Goal: Task Accomplishment & Management: Complete application form

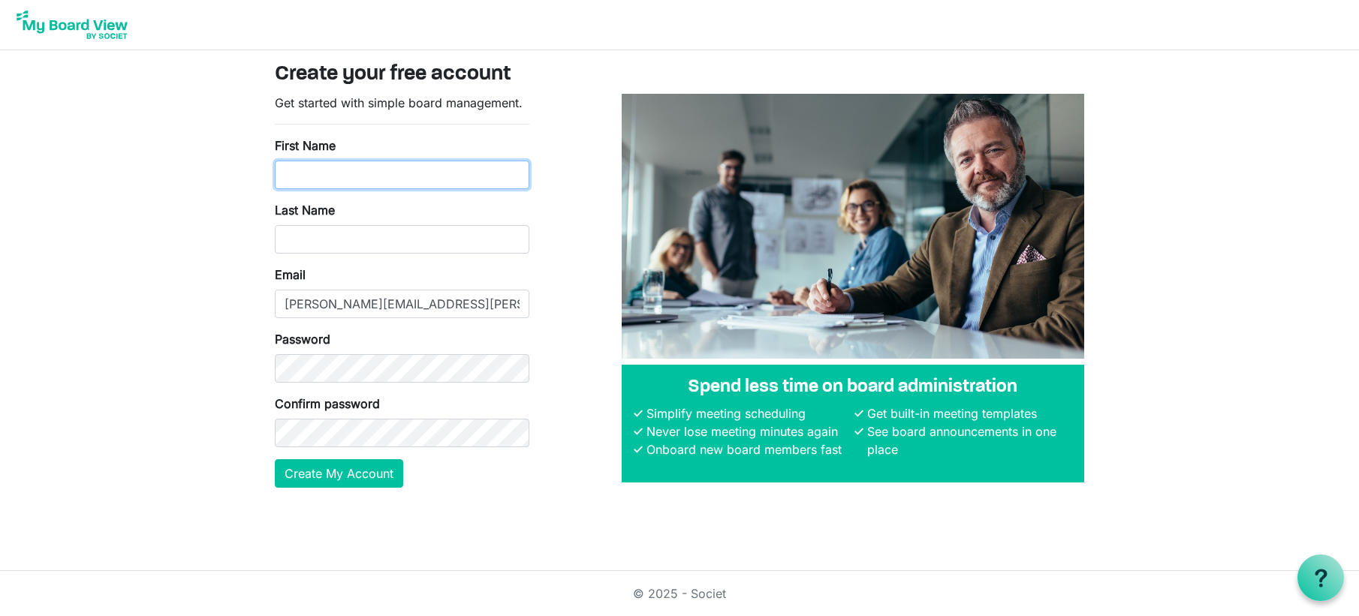
click at [342, 177] on input "First Name" at bounding box center [402, 175] width 254 height 29
type input "Robert"
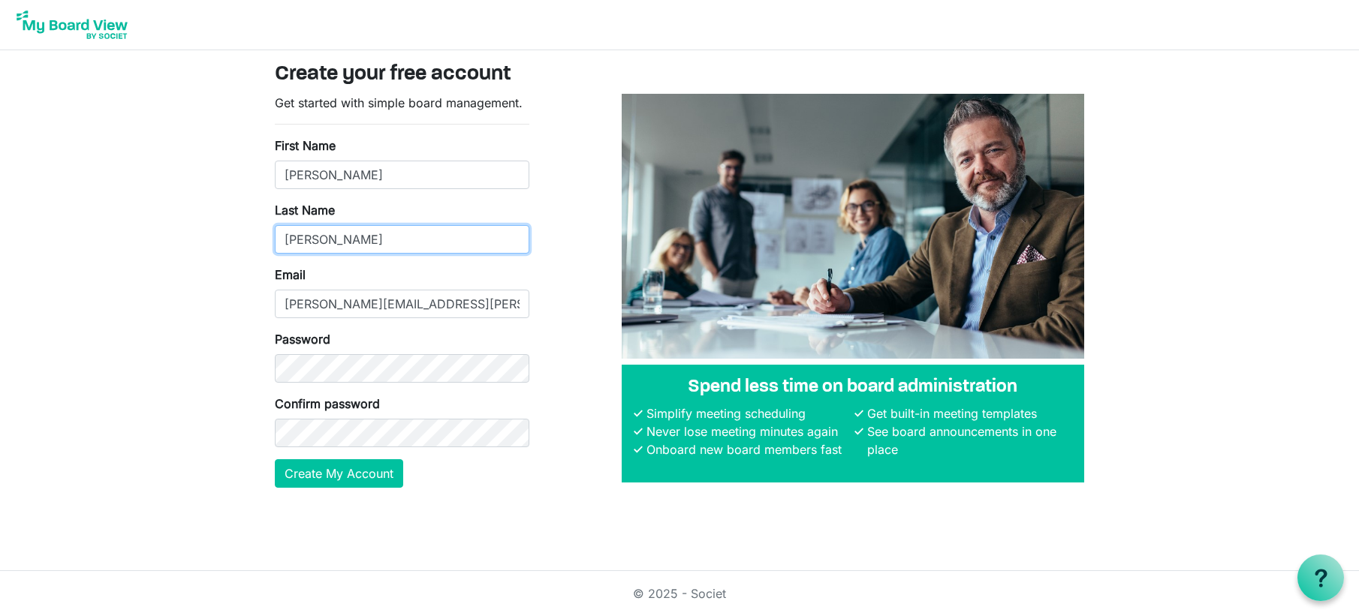
type input "Weaver"
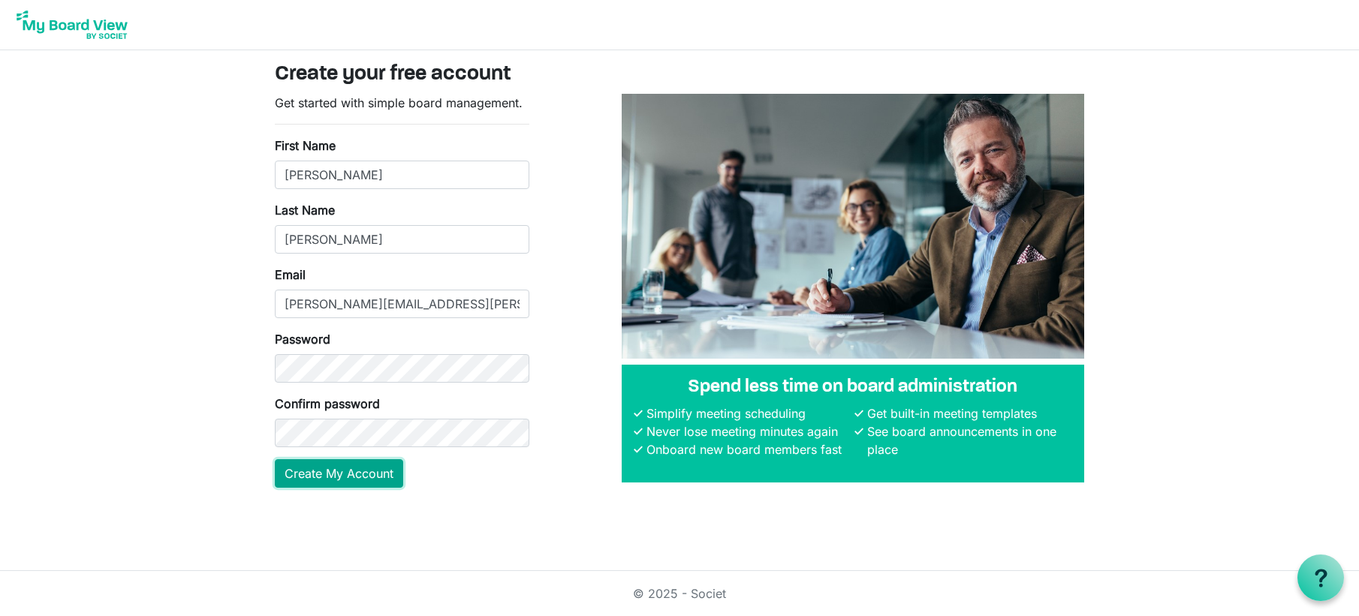
click at [357, 476] on button "Create My Account" at bounding box center [339, 473] width 128 height 29
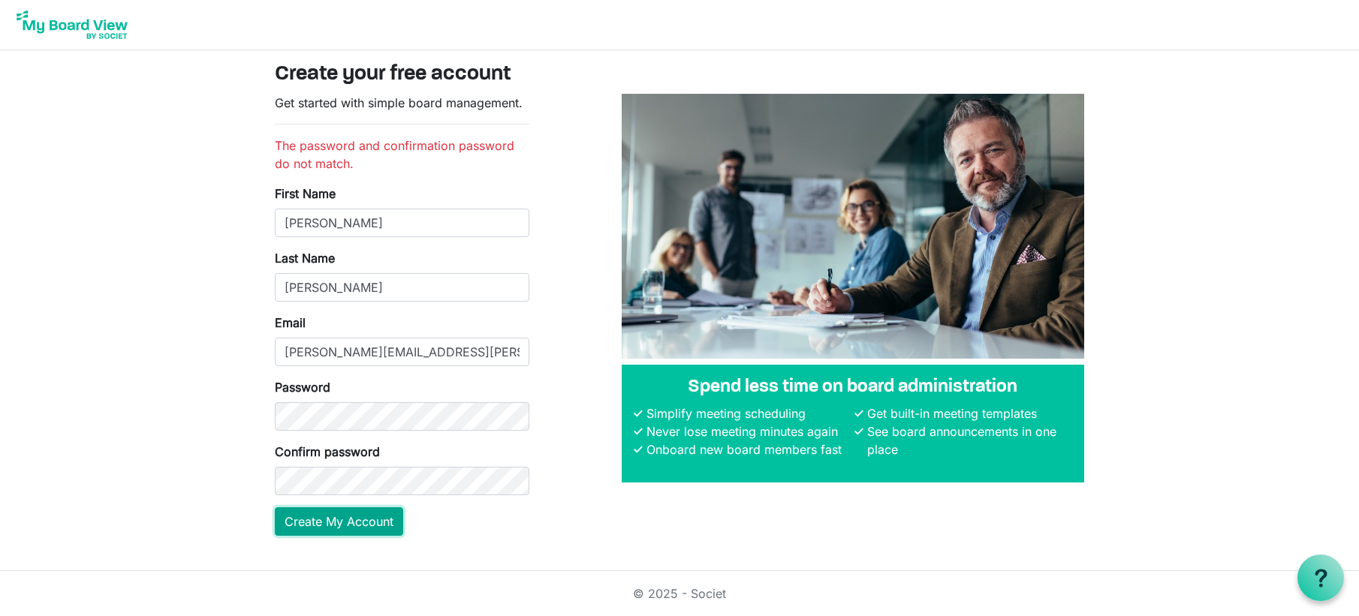
click at [354, 524] on button "Create My Account" at bounding box center [339, 521] width 128 height 29
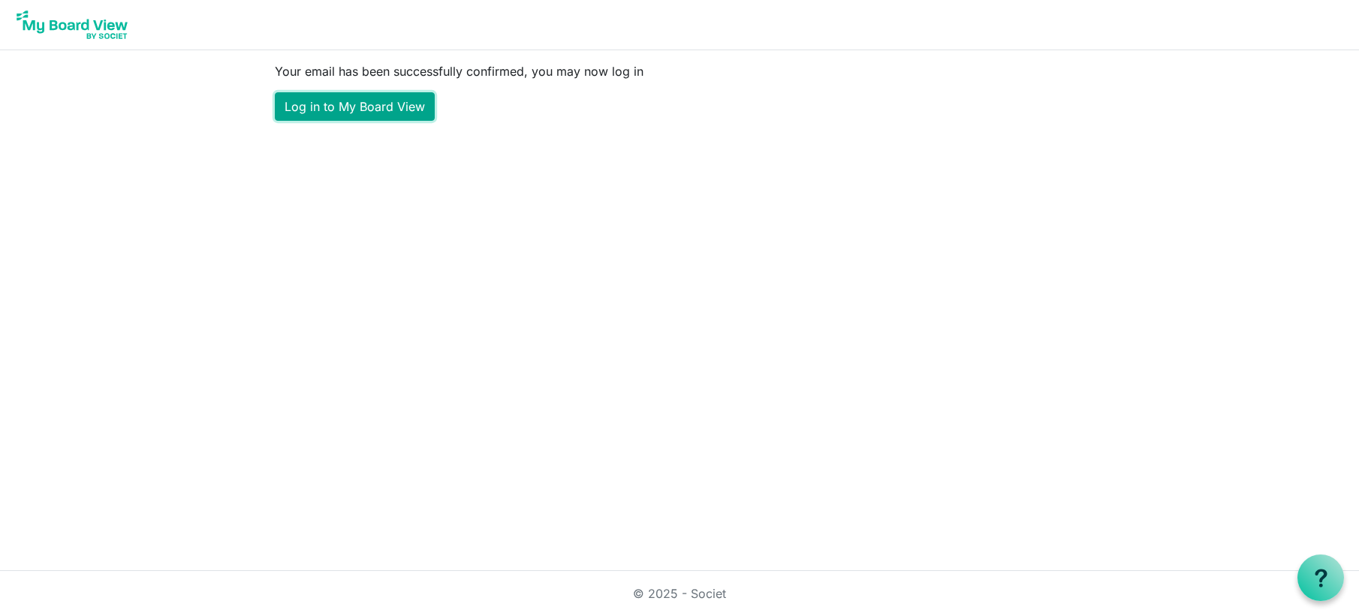
click at [354, 110] on link "Log in to My Board View" at bounding box center [355, 106] width 160 height 29
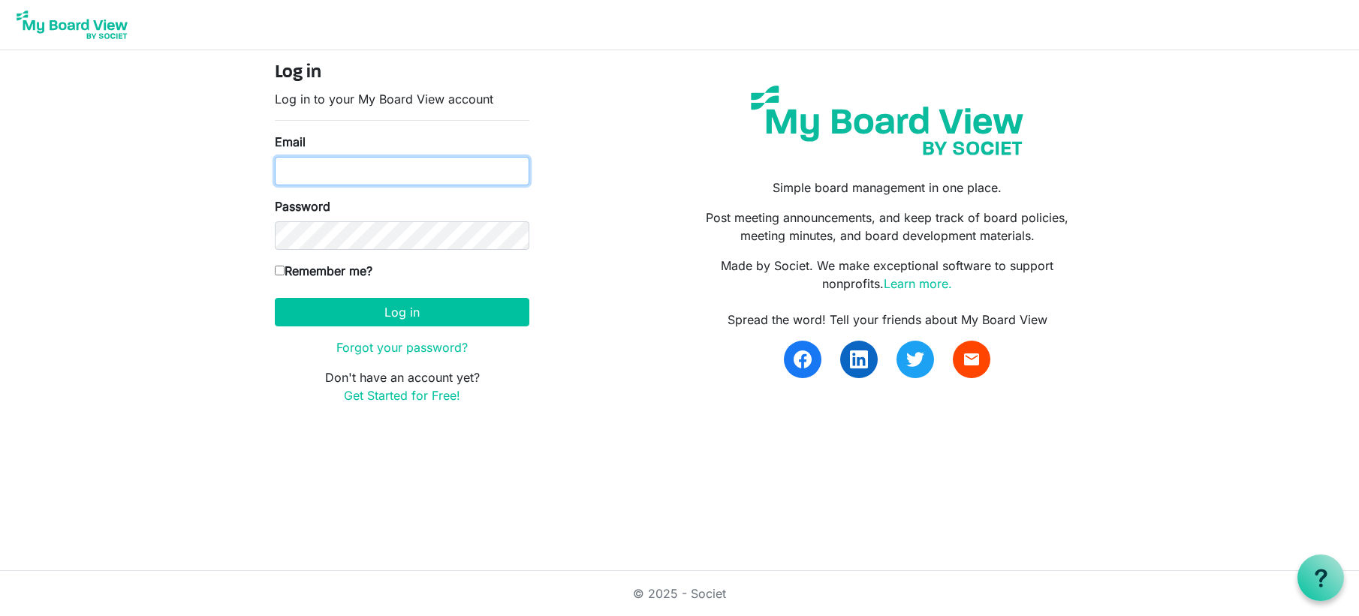
type input "[PERSON_NAME][EMAIL_ADDRESS][PERSON_NAME][DOMAIN_NAME]"
click at [283, 271] on input "Remember me?" at bounding box center [280, 271] width 10 height 10
checkbox input "true"
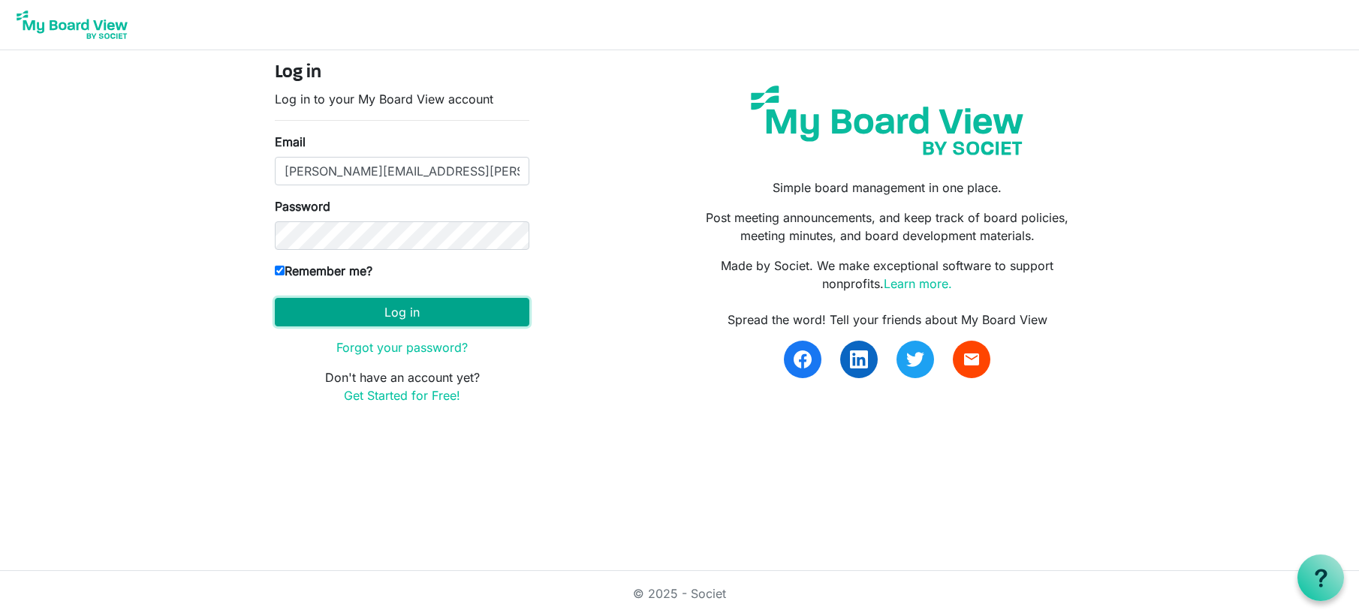
click at [404, 315] on button "Log in" at bounding box center [402, 312] width 254 height 29
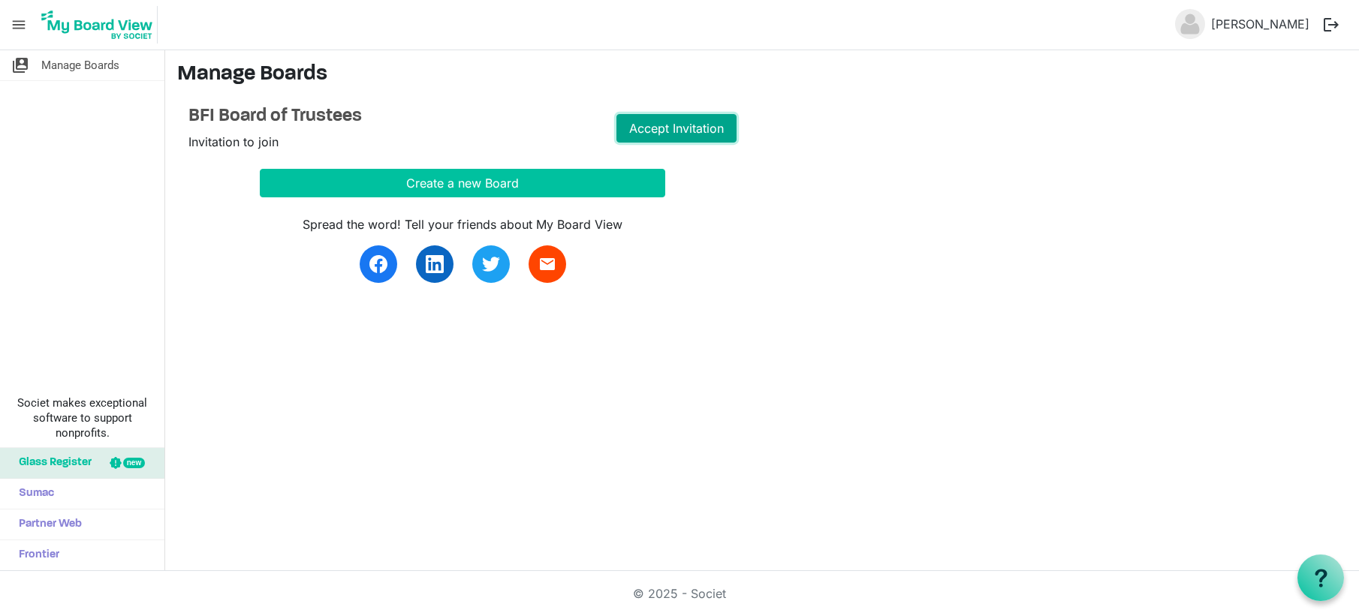
click at [676, 131] on link "Accept Invitation" at bounding box center [676, 128] width 120 height 29
click at [676, 131] on link "Go to Board" at bounding box center [676, 128] width 120 height 29
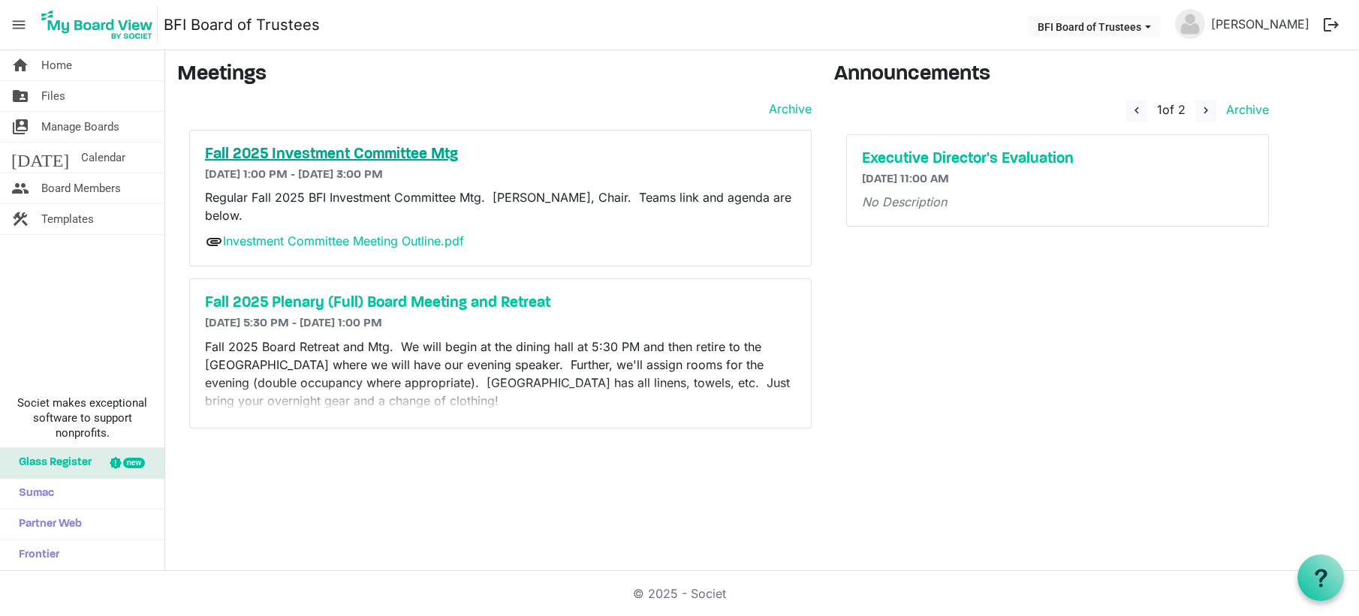
click at [331, 151] on h5 "Fall 2025 Investment Committee Mtg" at bounding box center [500, 155] width 591 height 18
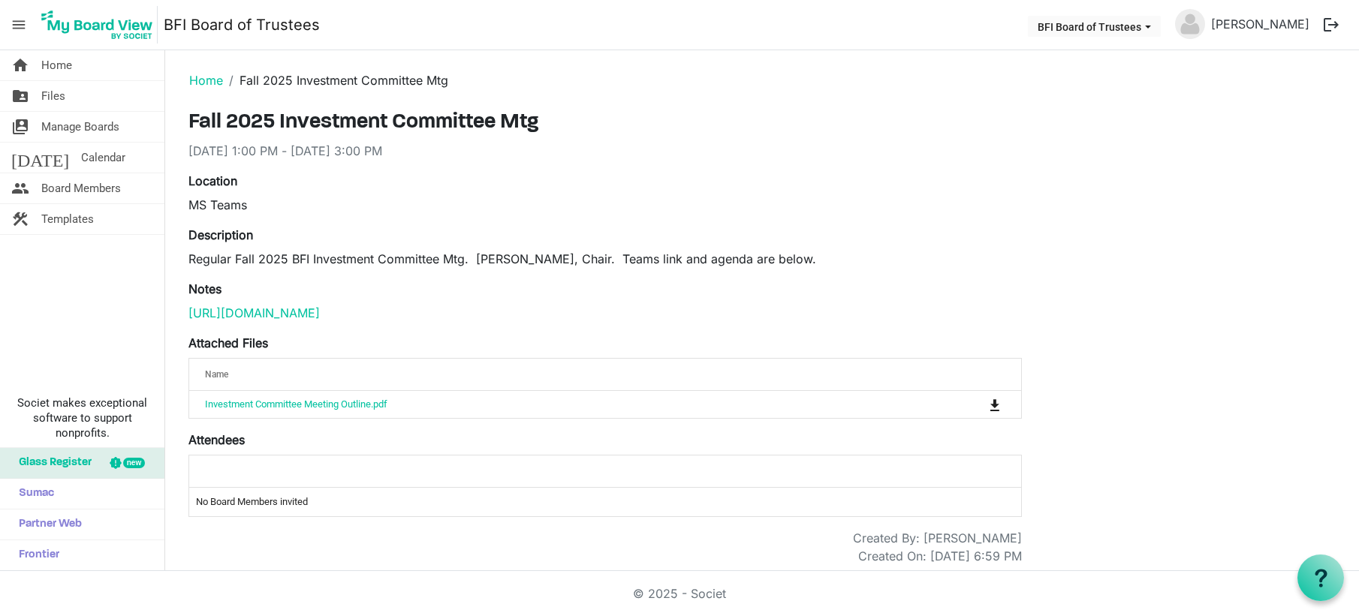
scroll to position [42, 0]
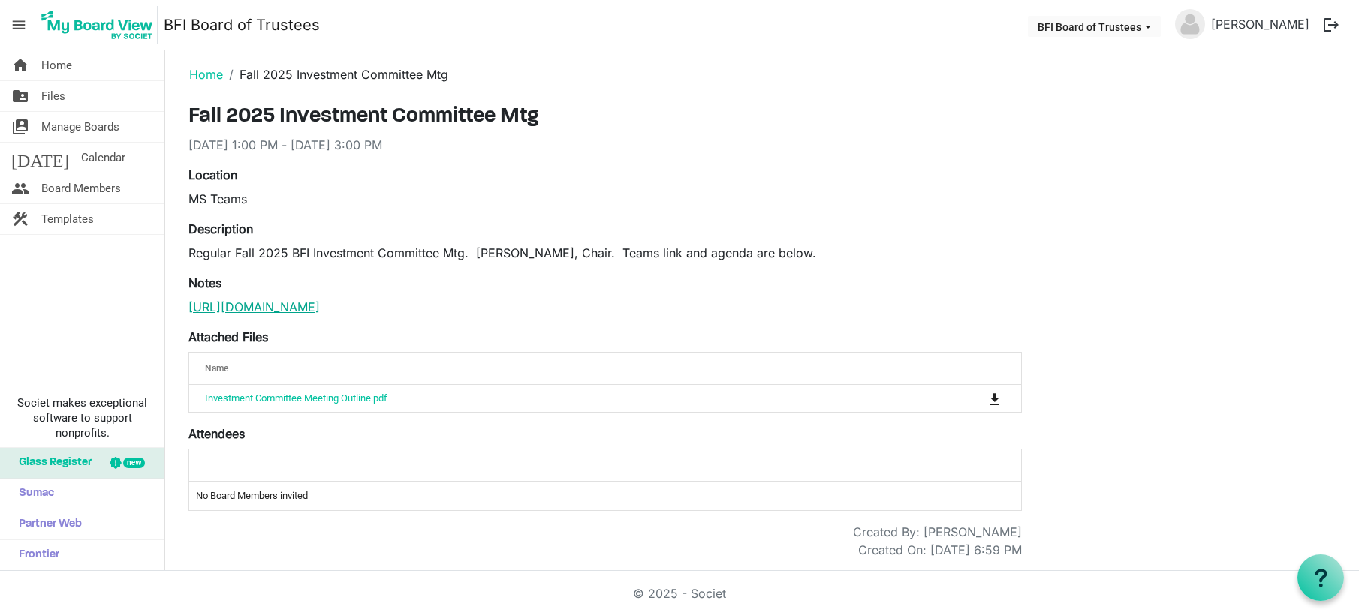
click at [320, 299] on link "https://teams.microsoft.com/l/meetup-join/19%3ameeting_ZGI0N2M0YzQtNTI2Yi00Yzdh…" at bounding box center [253, 306] width 131 height 15
